Goal: Task Accomplishment & Management: Complete application form

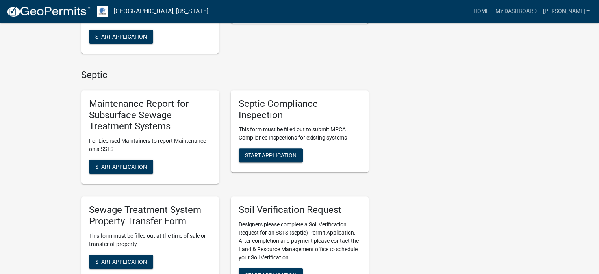
scroll to position [315, 0]
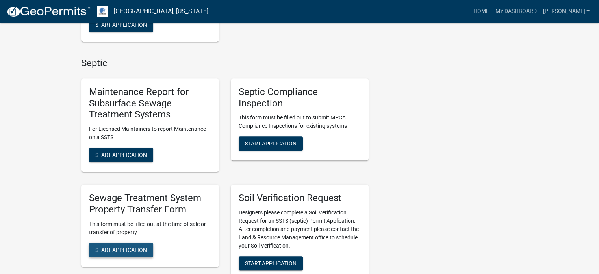
click at [129, 250] on span "Start Application" at bounding box center [121, 249] width 52 height 6
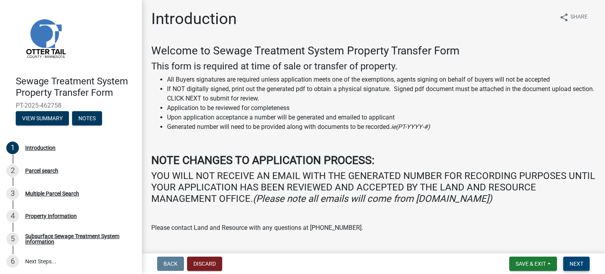
click at [577, 262] on span "Next" at bounding box center [576, 263] width 14 height 6
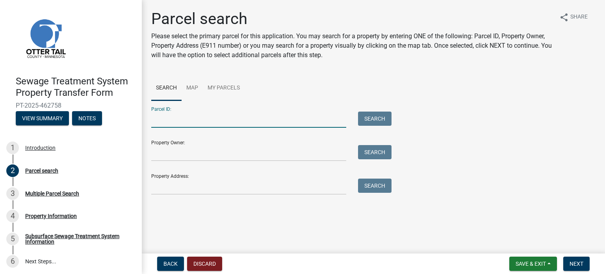
click at [159, 118] on input "Parcel ID:" at bounding box center [248, 119] width 195 height 16
type input "51000240174000"
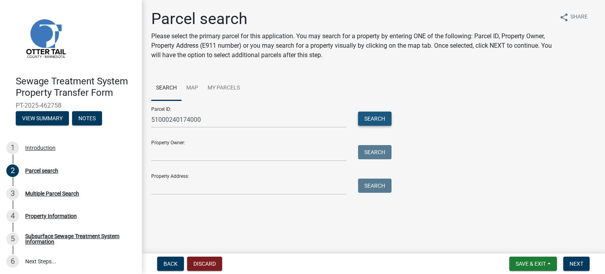
click at [376, 118] on button "Search" at bounding box center [374, 118] width 33 height 14
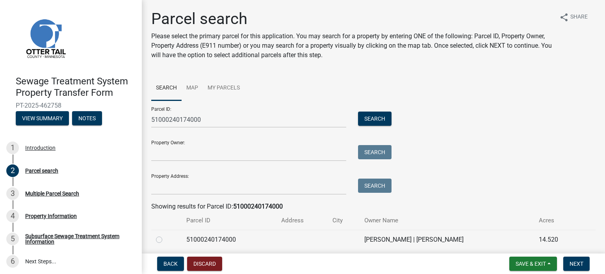
click at [165, 235] on label at bounding box center [165, 235] width 0 height 0
click at [165, 240] on input "radio" at bounding box center [167, 237] width 5 height 5
radio input "true"
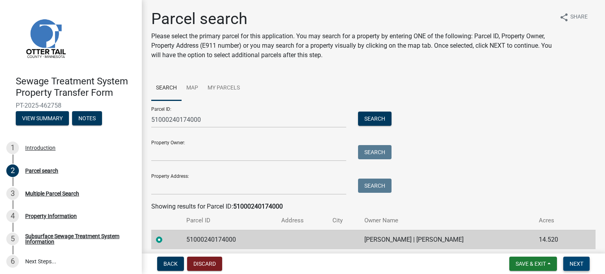
click at [581, 265] on span "Next" at bounding box center [576, 263] width 14 height 6
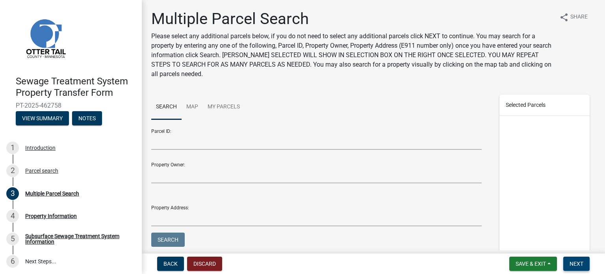
click at [581, 265] on span "Next" at bounding box center [576, 263] width 14 height 6
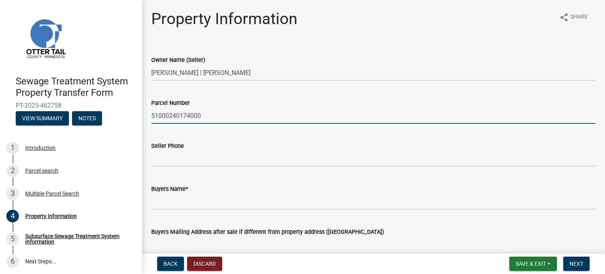
click at [213, 116] on input "51000240174000" at bounding box center [373, 116] width 444 height 16
type input "51000240174000 - Part"
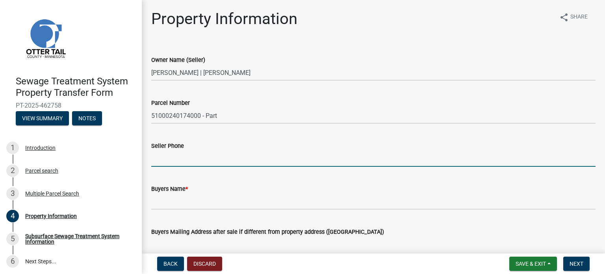
click at [159, 158] on input "Seller Phone" at bounding box center [373, 158] width 444 height 16
type input "[PHONE_NUMBER]"
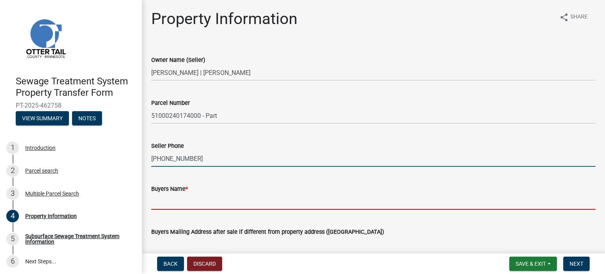
click at [154, 198] on input "Buyers Name *" at bounding box center [373, 201] width 444 height 16
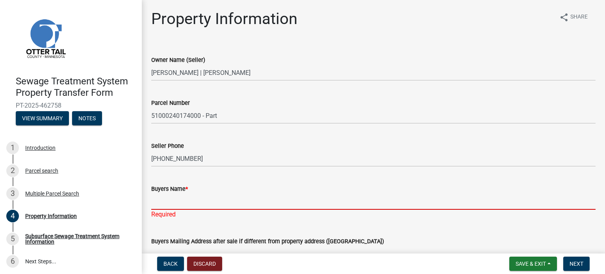
click at [158, 201] on input "Buyers Name *" at bounding box center [373, 201] width 444 height 16
paste input "[PERSON_NAME] and [PERSON_NAME]"
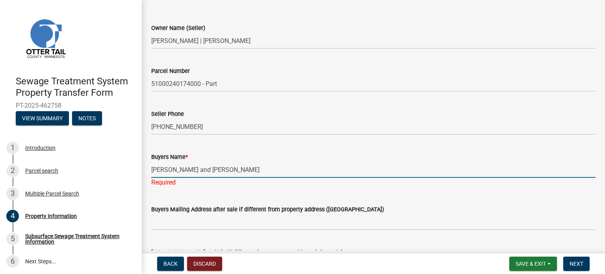
scroll to position [79, 0]
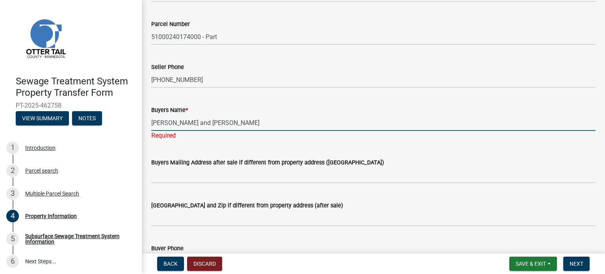
type input "[PERSON_NAME] and [PERSON_NAME]"
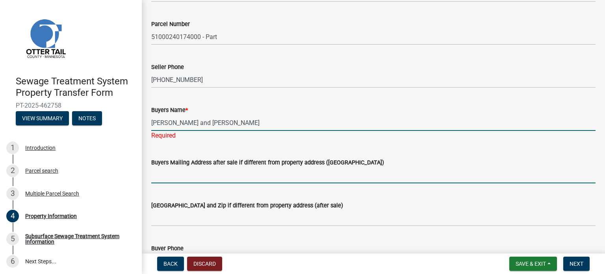
click at [155, 178] on wm-data-entity-input "Buyers Mailing Address after sale if different from property address ([GEOGRAPH…" at bounding box center [373, 167] width 444 height 43
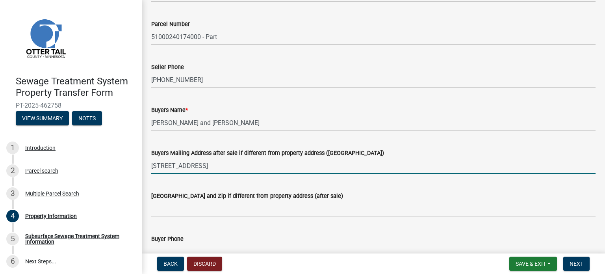
type input "[STREET_ADDRESS]"
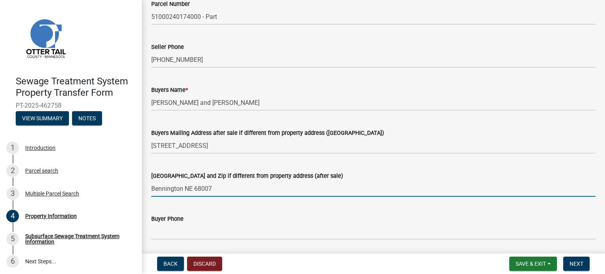
scroll to position [118, 0]
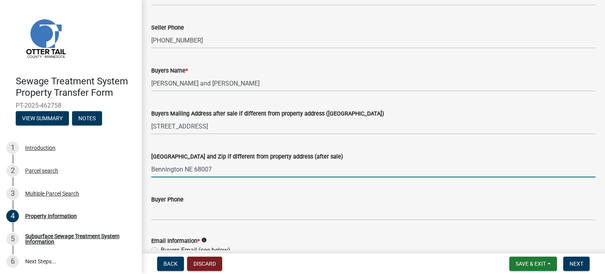
type input "Bennington NE 68007"
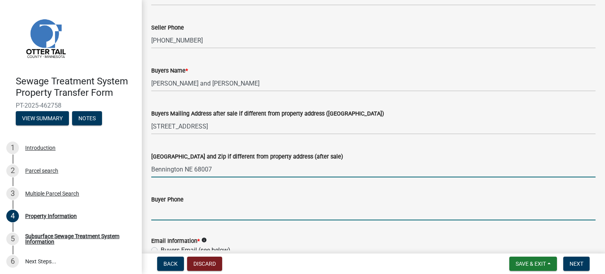
click at [155, 213] on input "Buyer Phone" at bounding box center [373, 212] width 444 height 16
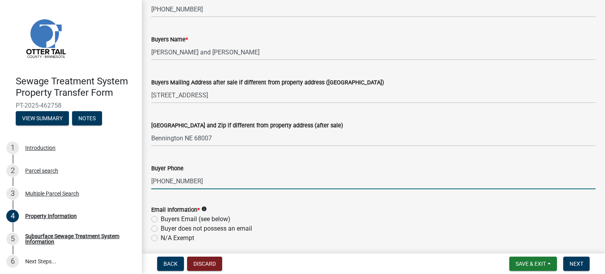
scroll to position [197, 0]
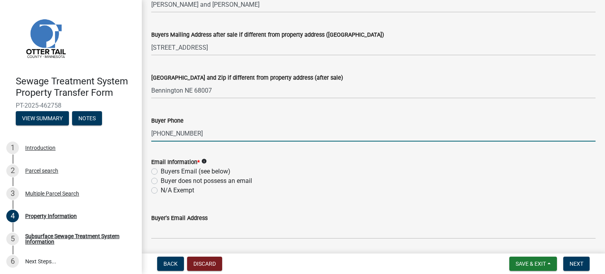
type input "[PHONE_NUMBER]"
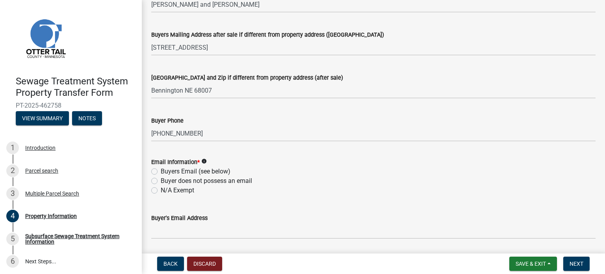
click at [161, 190] on label "N/A Exempt" at bounding box center [177, 189] width 33 height 9
click at [161, 190] on input "N/A Exempt" at bounding box center [163, 187] width 5 height 5
radio input "true"
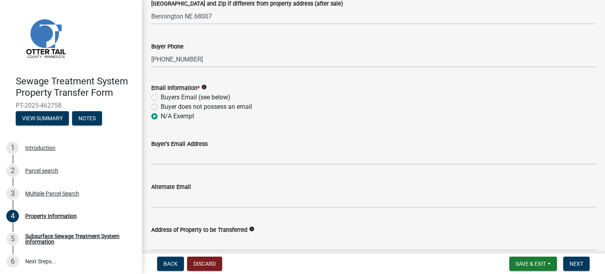
scroll to position [276, 0]
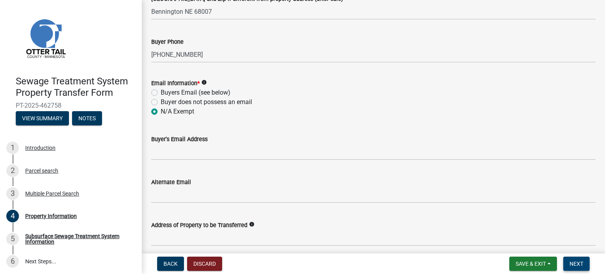
click at [575, 263] on span "Next" at bounding box center [576, 263] width 14 height 6
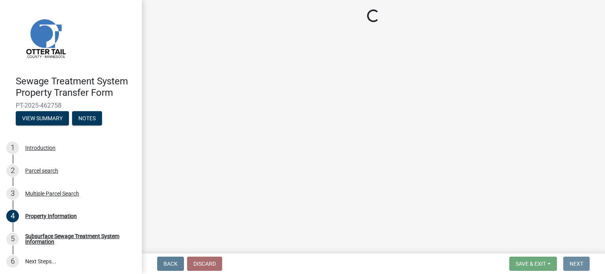
scroll to position [0, 0]
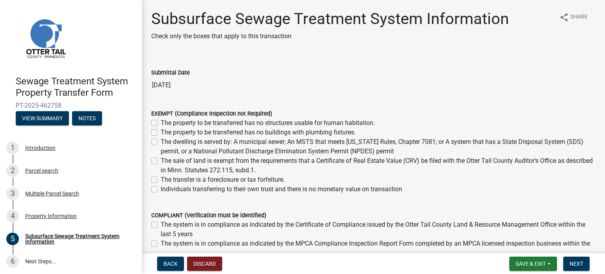
click at [161, 133] on label "The property to be transferred has no buildings with plumbing fixtures." at bounding box center [258, 132] width 195 height 9
click at [161, 133] on input "The property to be transferred has no buildings with plumbing fixtures." at bounding box center [163, 130] width 5 height 5
checkbox input "true"
checkbox input "false"
checkbox input "true"
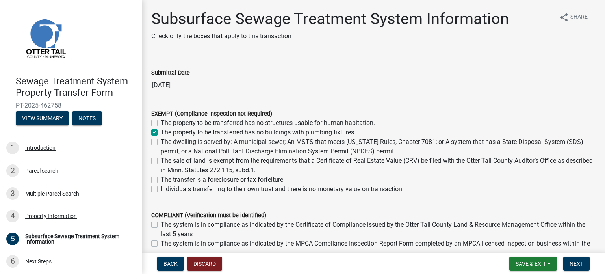
checkbox input "false"
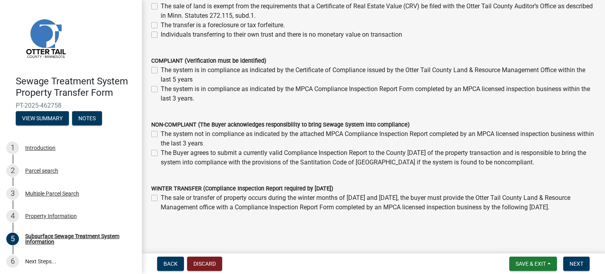
scroll to position [158, 0]
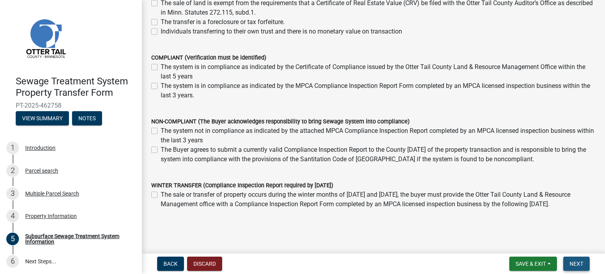
click at [577, 263] on span "Next" at bounding box center [576, 263] width 14 height 6
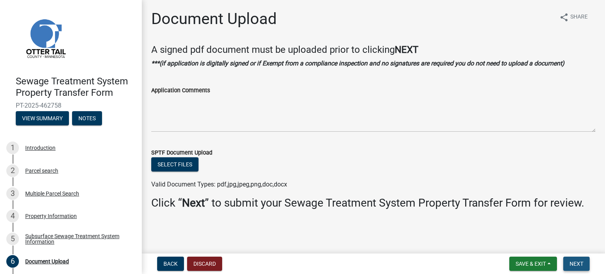
click at [576, 261] on span "Next" at bounding box center [576, 263] width 14 height 6
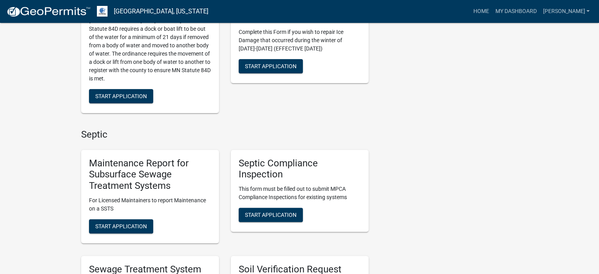
scroll to position [315, 0]
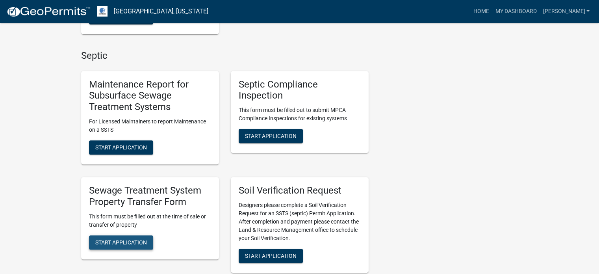
click at [128, 239] on span "Start Application" at bounding box center [121, 242] width 52 height 6
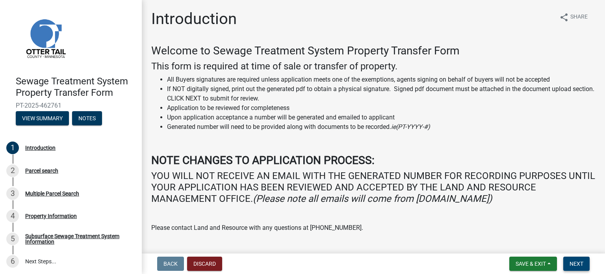
click at [571, 266] on span "Next" at bounding box center [576, 263] width 14 height 6
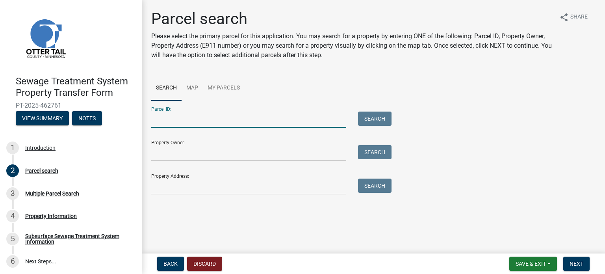
click at [161, 122] on input "Parcel ID:" at bounding box center [248, 119] width 195 height 16
type input "51000240174002"
click at [371, 117] on button "Search" at bounding box center [374, 118] width 33 height 14
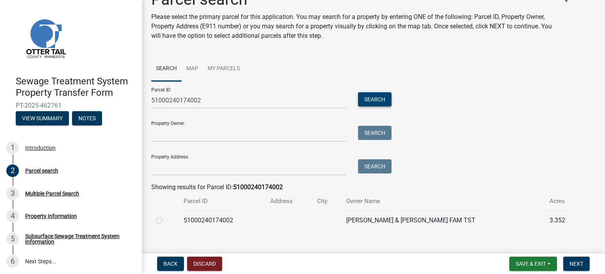
scroll to position [29, 0]
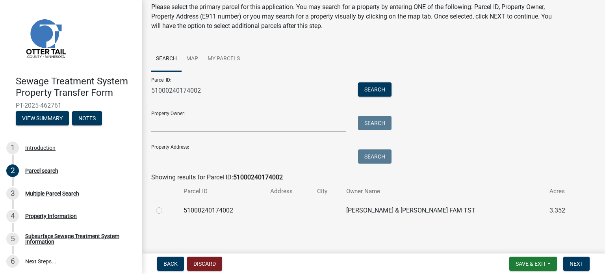
click at [165, 206] on label at bounding box center [165, 206] width 0 height 0
click at [165, 210] on input "radio" at bounding box center [167, 208] width 5 height 5
radio input "true"
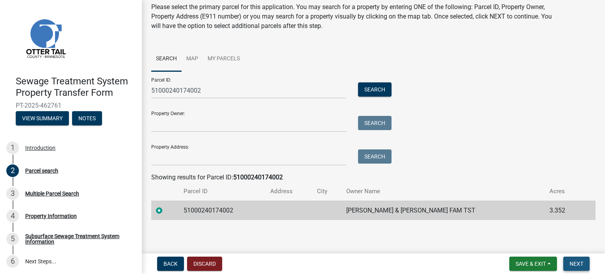
click at [570, 260] on span "Next" at bounding box center [576, 263] width 14 height 6
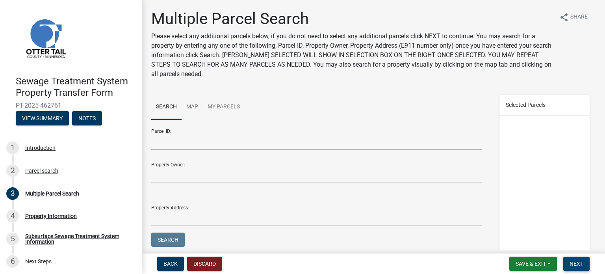
click at [572, 260] on span "Next" at bounding box center [576, 263] width 14 height 6
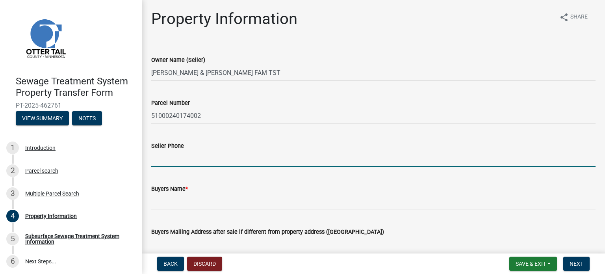
click at [155, 158] on input "Seller Phone" at bounding box center [373, 158] width 444 height 16
type input "2186392835"
type input "42252 450th Ave"
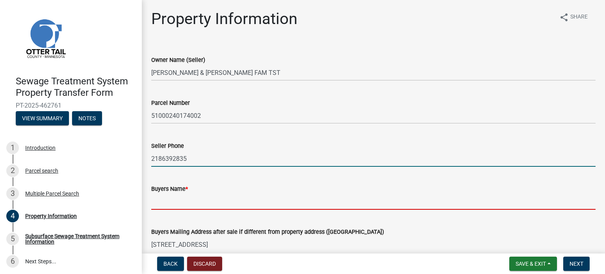
click at [159, 202] on input "Buyers Name *" at bounding box center [373, 201] width 444 height 16
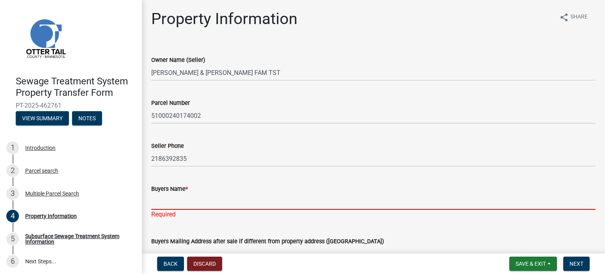
click at [158, 200] on input "Buyers Name *" at bounding box center [373, 201] width 444 height 16
paste input "[PERSON_NAME] and [PERSON_NAME]"
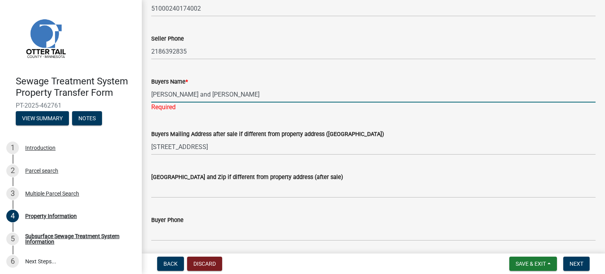
scroll to position [118, 0]
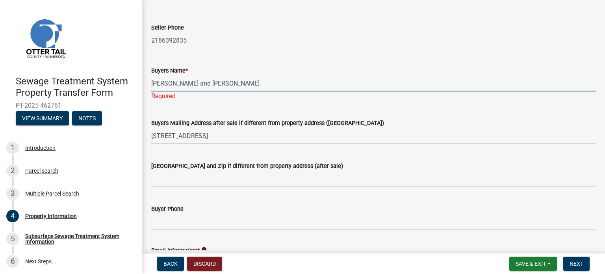
type input "[PERSON_NAME] and [PERSON_NAME]"
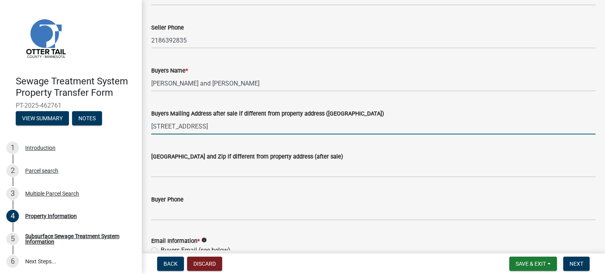
drag, startPoint x: 206, startPoint y: 135, endPoint x: 150, endPoint y: 134, distance: 55.5
click at [150, 134] on div "Property Information share Share Owner Name (Seller) STEVEN & LISA SHEETS FAM T…" at bounding box center [373, 218] width 456 height 655
type input "7181"
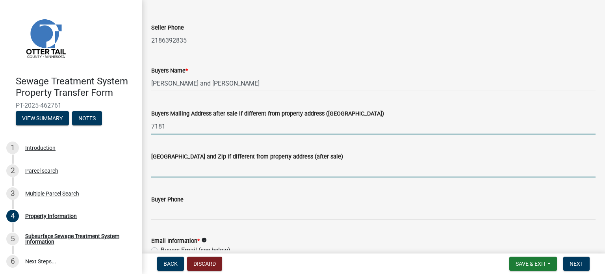
type input "North 166th St"
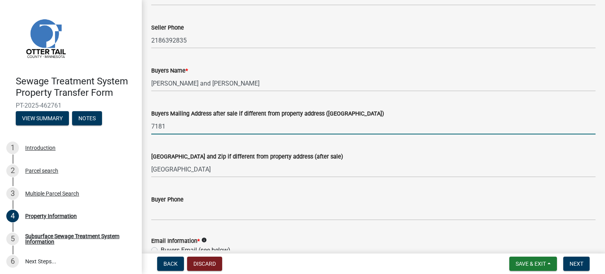
type input "7181"
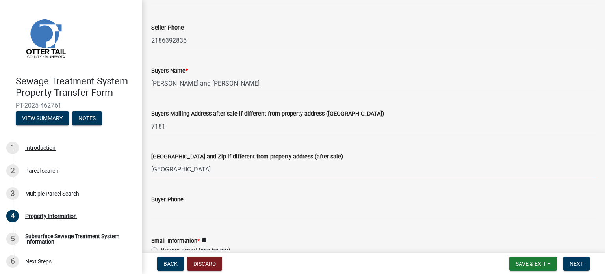
drag, startPoint x: 199, startPoint y: 169, endPoint x: 152, endPoint y: 167, distance: 47.3
click at [152, 167] on input "North 166th St" at bounding box center [373, 169] width 444 height 16
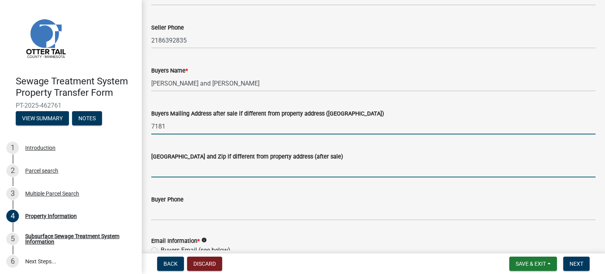
click at [185, 125] on input "7181" at bounding box center [373, 126] width 444 height 16
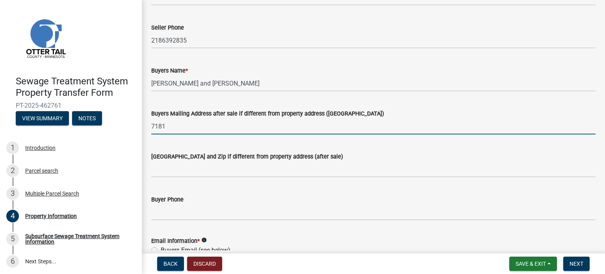
paste input "North 166th St"
type input "[STREET_ADDRESS]"
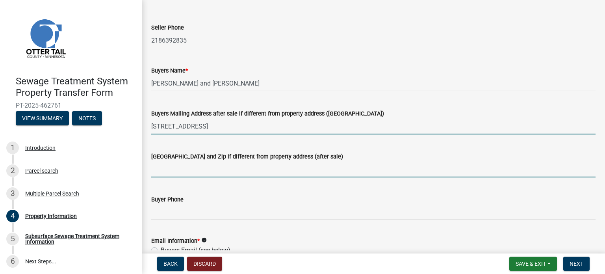
click at [156, 171] on input "[GEOGRAPHIC_DATA] and Zip if different from property address (after sale)" at bounding box center [373, 169] width 444 height 16
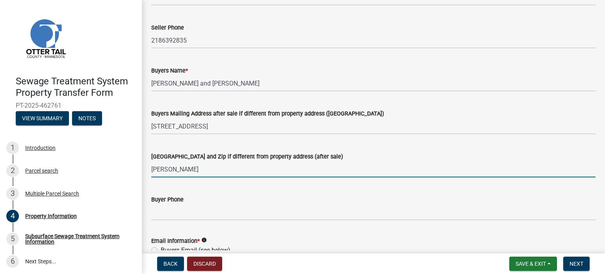
type input "Bennington NE 68007"
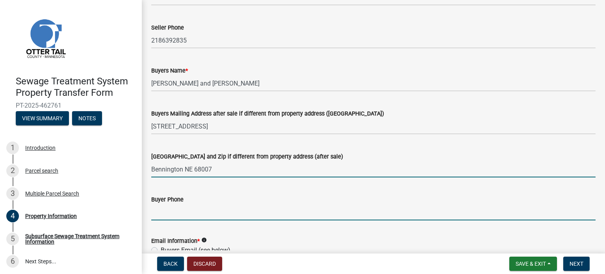
click at [165, 217] on input "Buyer Phone" at bounding box center [373, 212] width 444 height 16
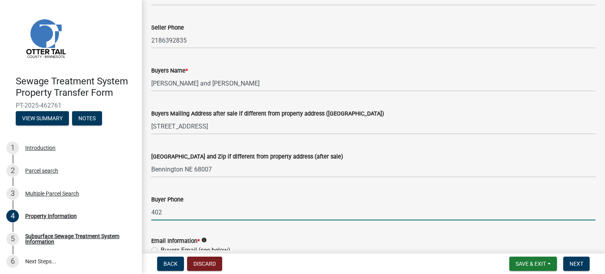
type input "[PHONE_NUMBER]"
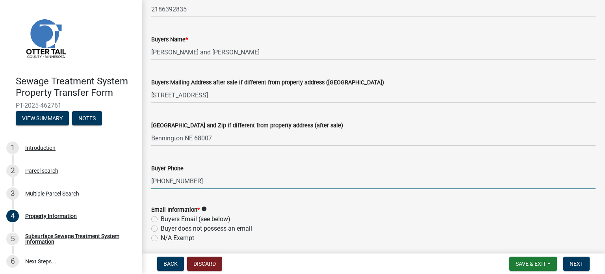
scroll to position [197, 0]
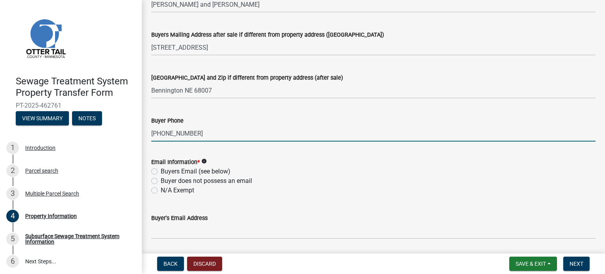
click at [161, 189] on label "N/A Exempt" at bounding box center [177, 189] width 33 height 9
click at [161, 189] on input "N/A Exempt" at bounding box center [163, 187] width 5 height 5
radio input "true"
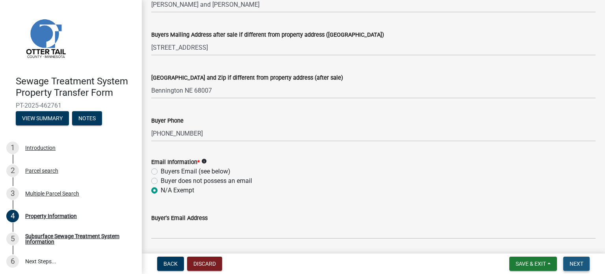
click at [573, 260] on span "Next" at bounding box center [576, 263] width 14 height 6
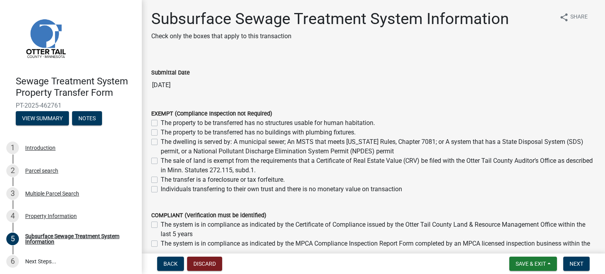
click at [161, 133] on label "The property to be transferred has no buildings with plumbing fixtures." at bounding box center [258, 132] width 195 height 9
click at [161, 133] on input "The property to be transferred has no buildings with plumbing fixtures." at bounding box center [163, 130] width 5 height 5
checkbox input "true"
checkbox input "false"
checkbox input "true"
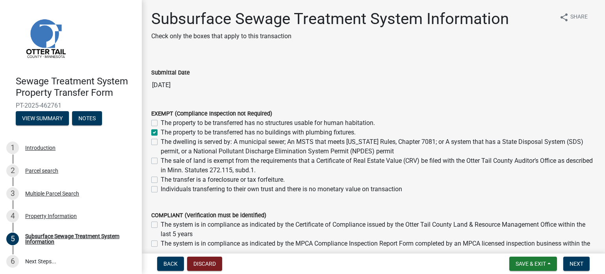
checkbox input "false"
click at [577, 261] on span "Next" at bounding box center [576, 263] width 14 height 6
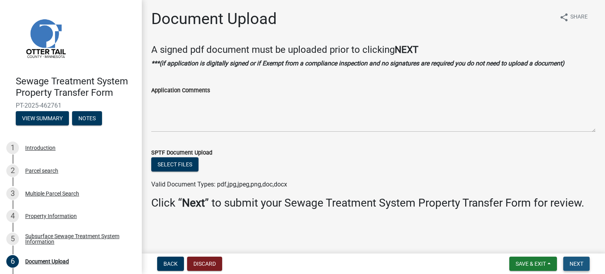
click at [580, 261] on span "Next" at bounding box center [576, 263] width 14 height 6
